Goal: Transaction & Acquisition: Purchase product/service

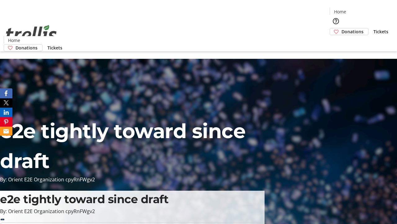
click at [342, 28] on span "Donations" at bounding box center [353, 31] width 22 height 7
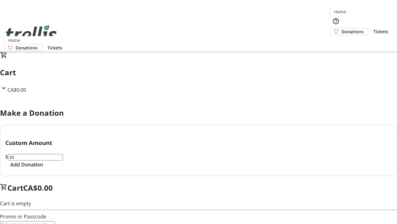
click at [43, 168] on span "Add Donation" at bounding box center [26, 164] width 33 height 7
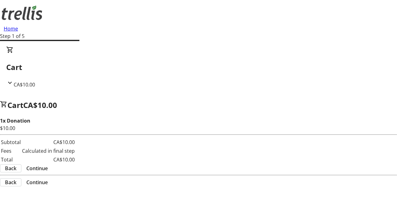
select select "CA"
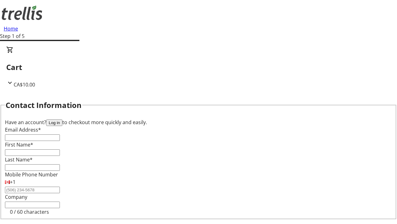
click at [62, 119] on button "Log in" at bounding box center [54, 122] width 16 height 7
